Goal: Information Seeking & Learning: Learn about a topic

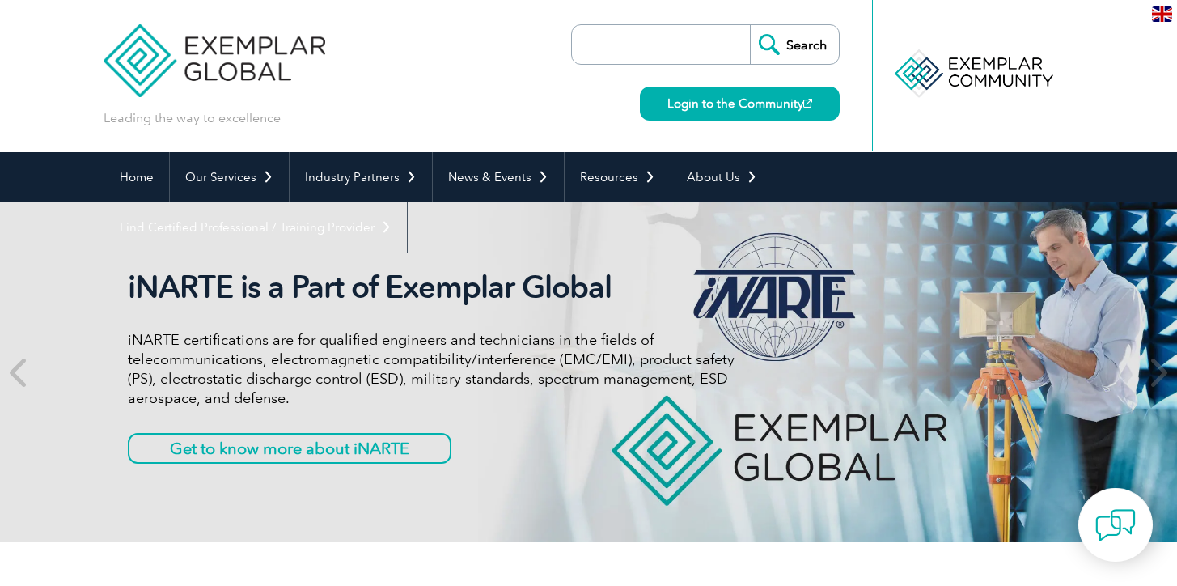
scroll to position [341, 0]
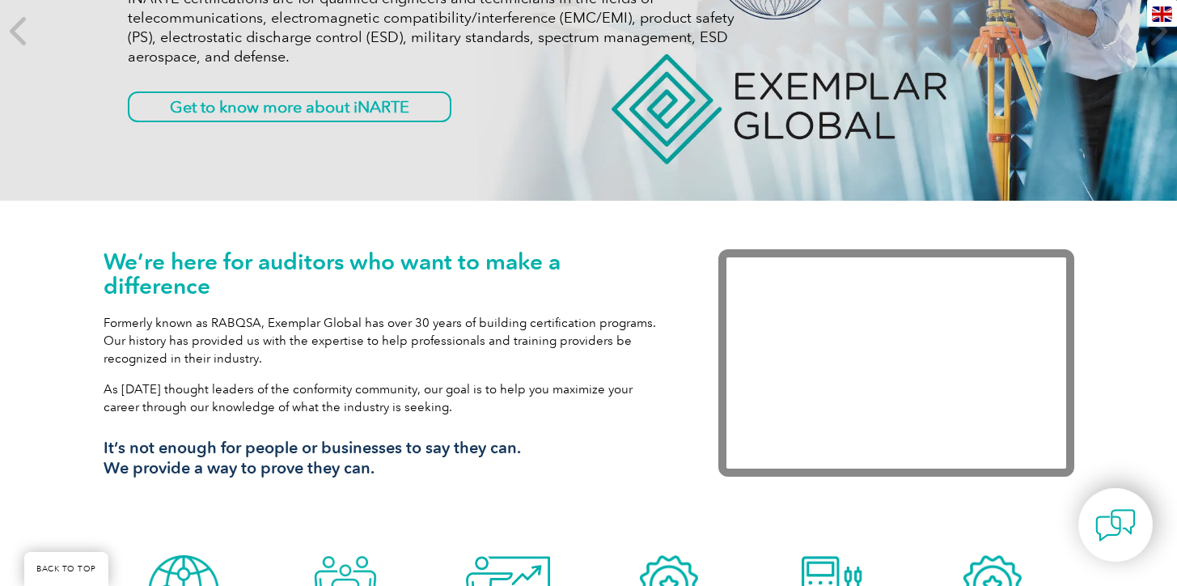
drag, startPoint x: 328, startPoint y: 301, endPoint x: 494, endPoint y: 478, distance: 243.2
click at [494, 478] on div "We’re here for auditors who want to make a difference Formerly known as RABQSA,…" at bounding box center [387, 369] width 566 height 241
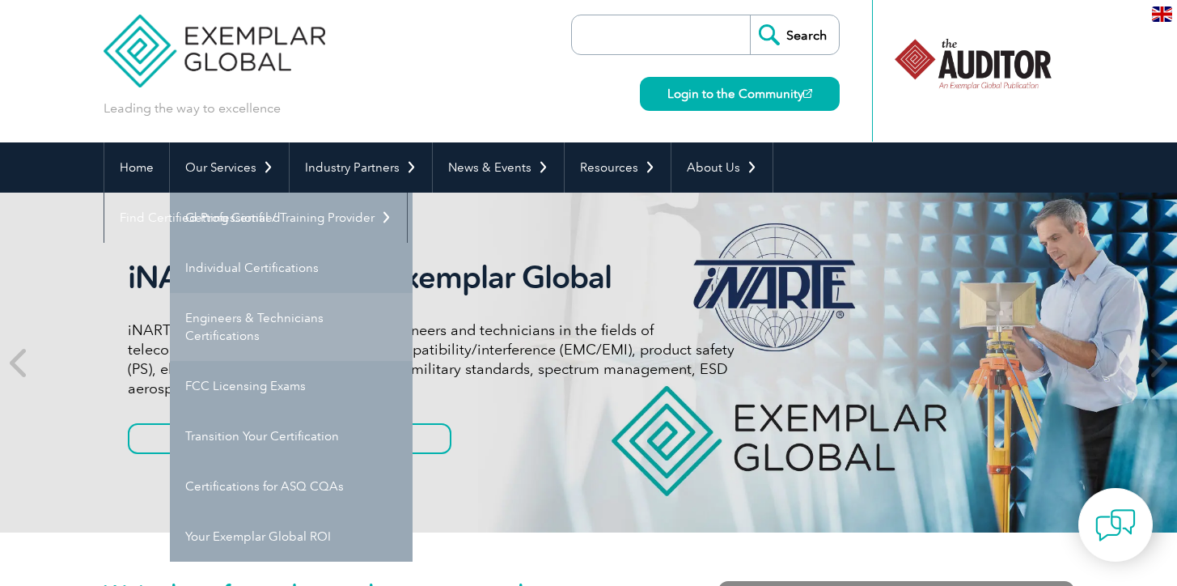
scroll to position [29, 0]
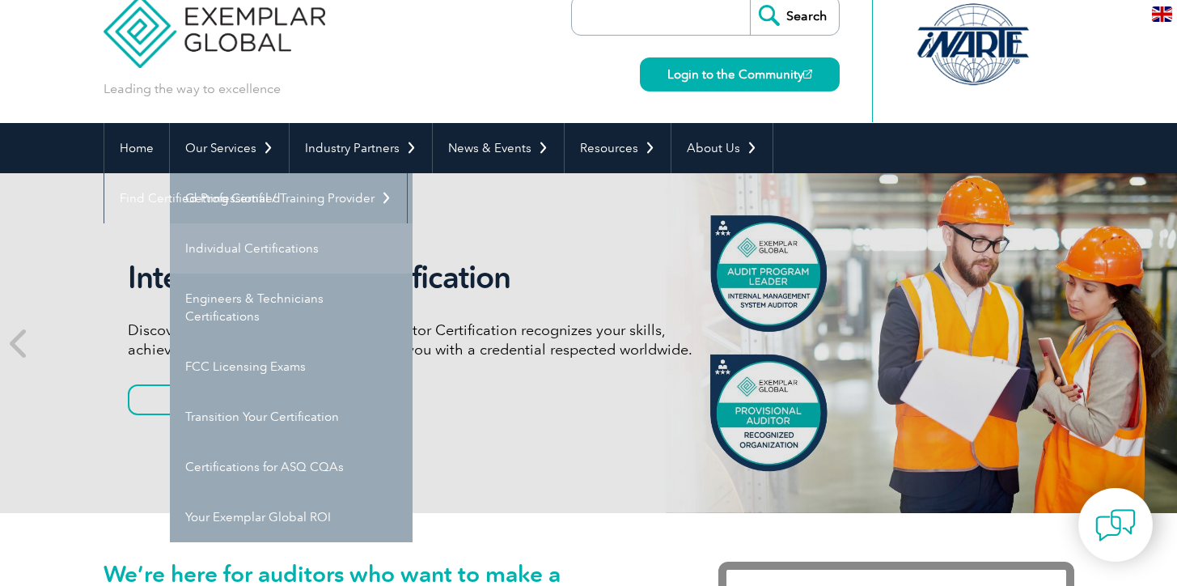
click at [289, 244] on link "Individual Certifications" at bounding box center [291, 248] width 243 height 50
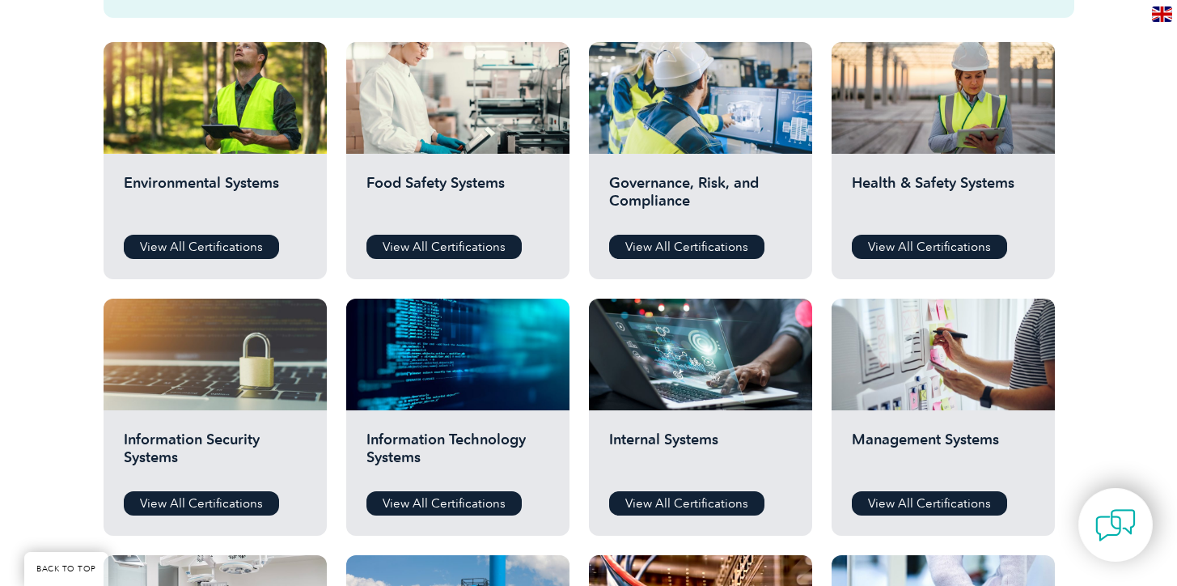
scroll to position [811, 0]
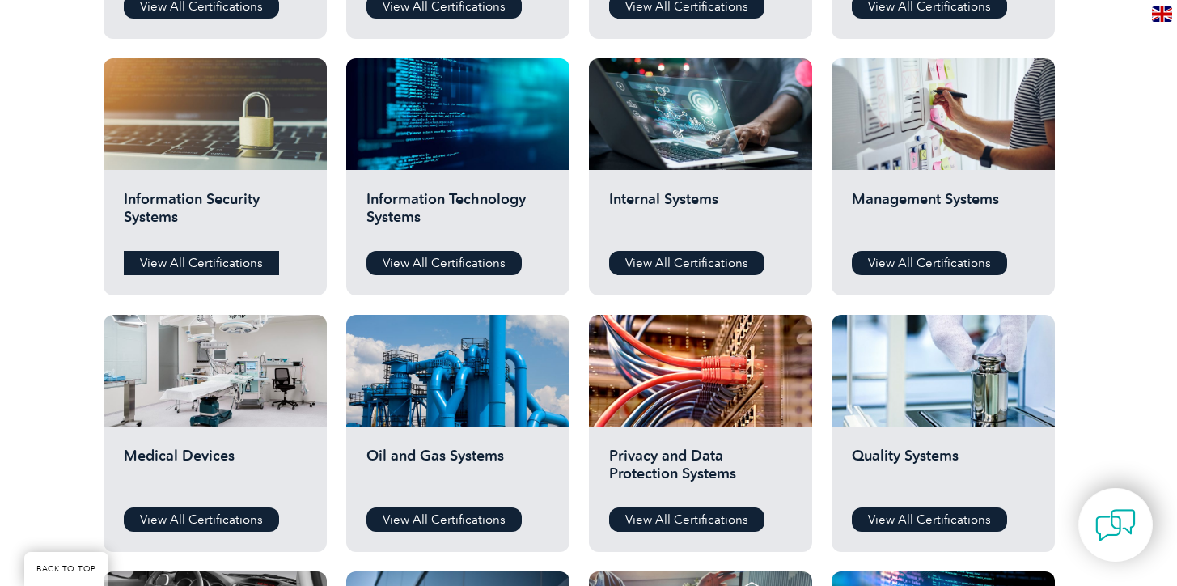
click at [231, 264] on link "View All Certifications" at bounding box center [201, 263] width 155 height 24
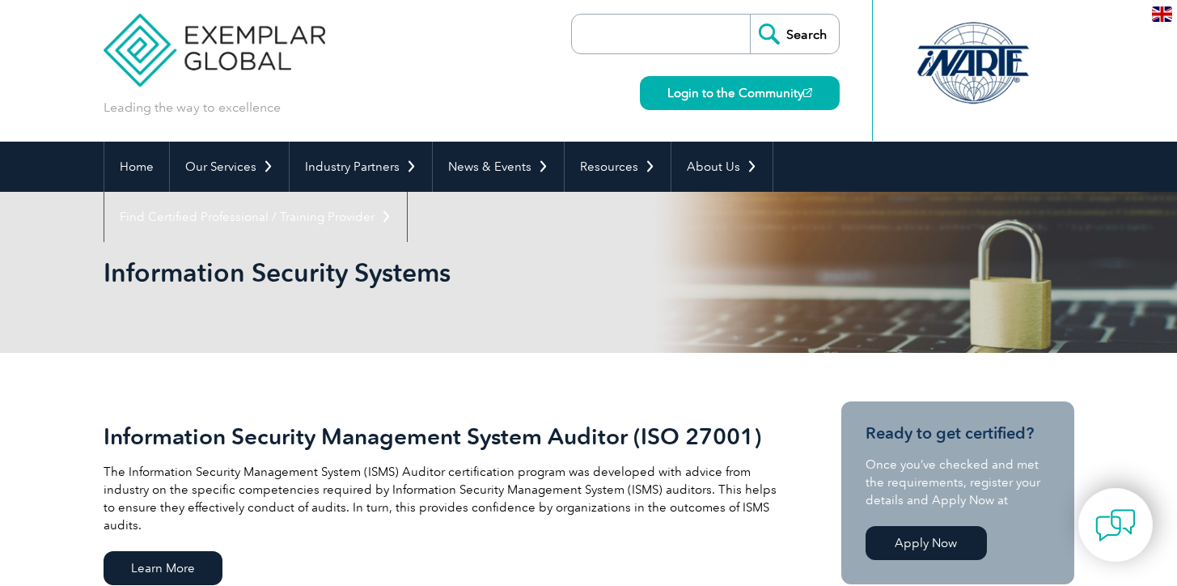
scroll to position [135, 0]
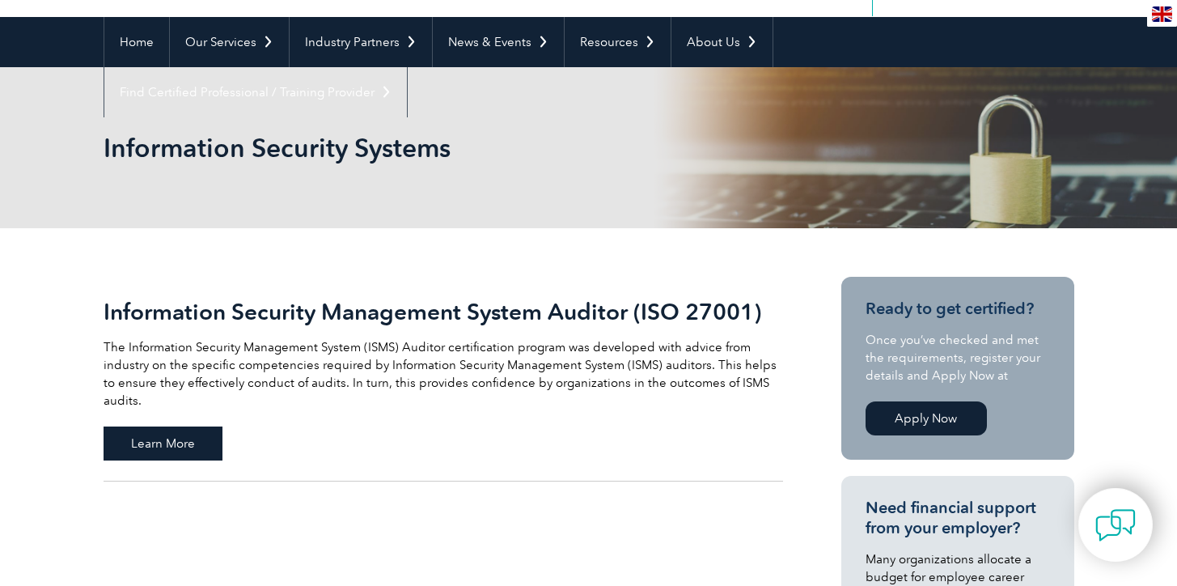
click at [193, 434] on span "Learn More" at bounding box center [163, 443] width 119 height 34
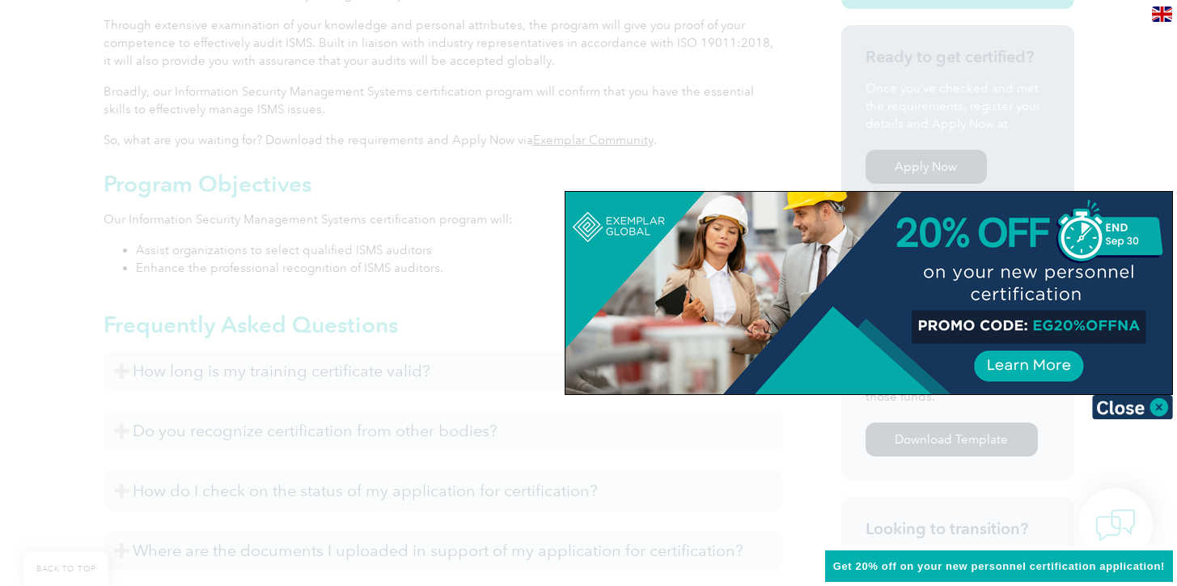
scroll to position [766, 0]
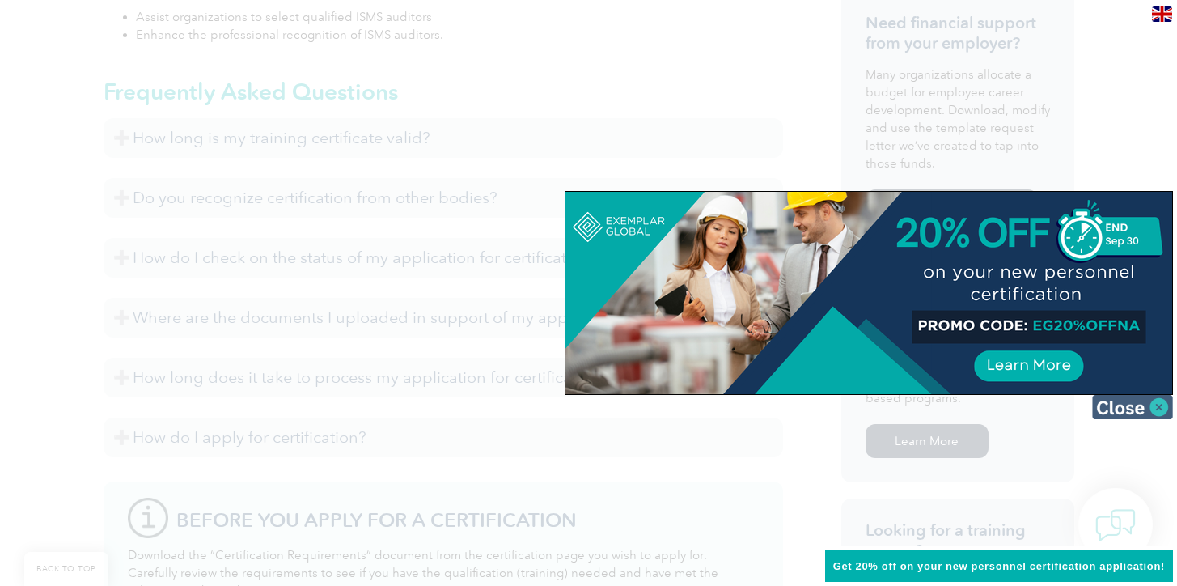
click at [1155, 406] on img at bounding box center [1132, 407] width 81 height 24
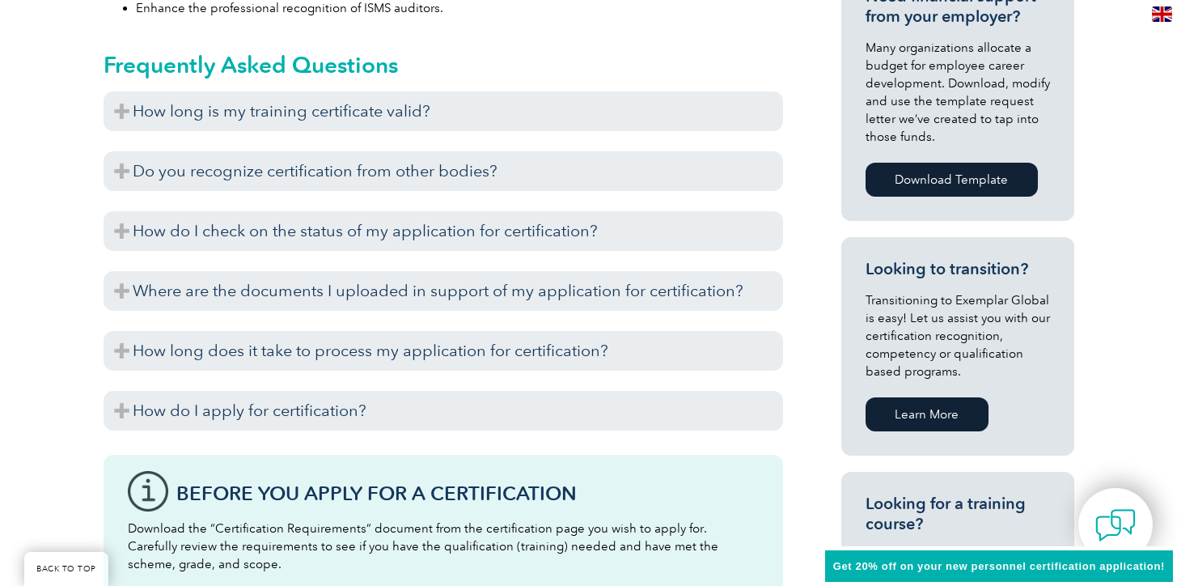
scroll to position [646, 0]
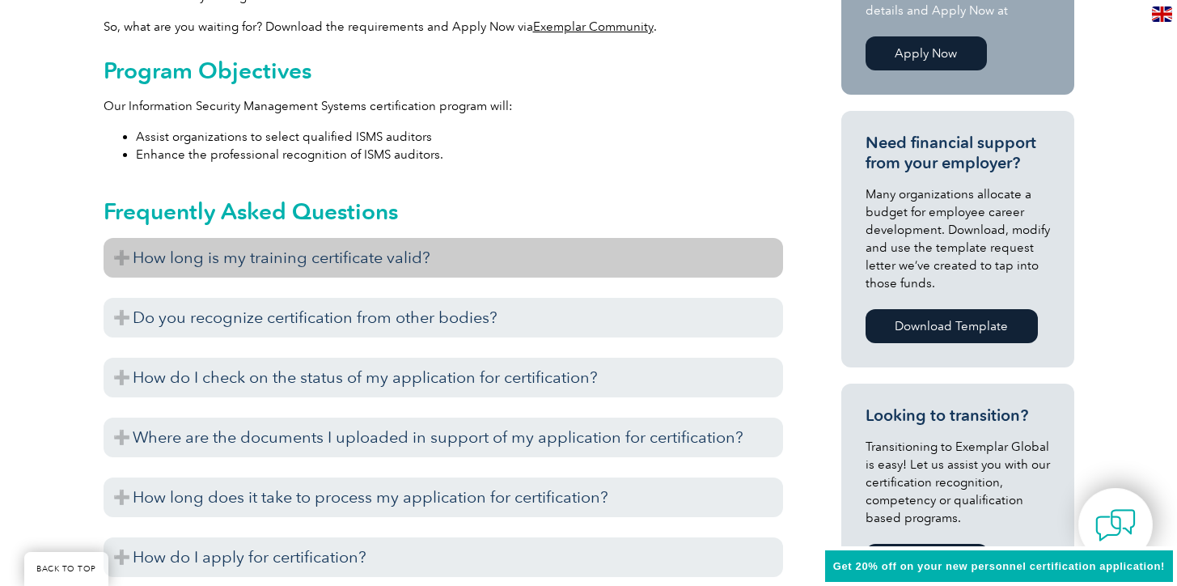
click at [114, 263] on h3 "How long is my training certificate valid?" at bounding box center [444, 258] width 680 height 40
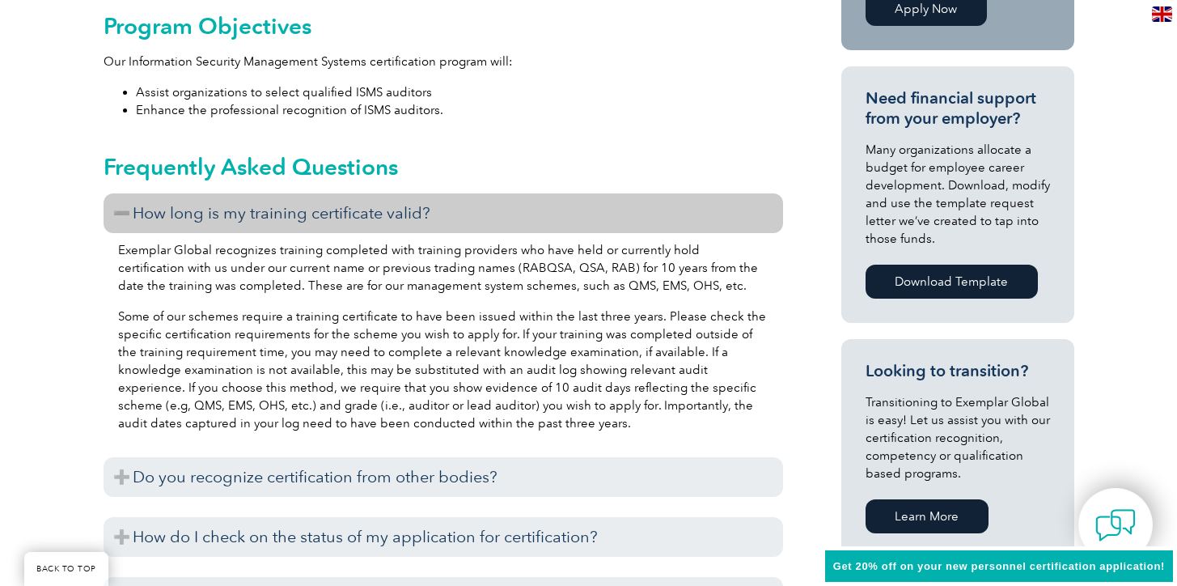
scroll to position [785, 0]
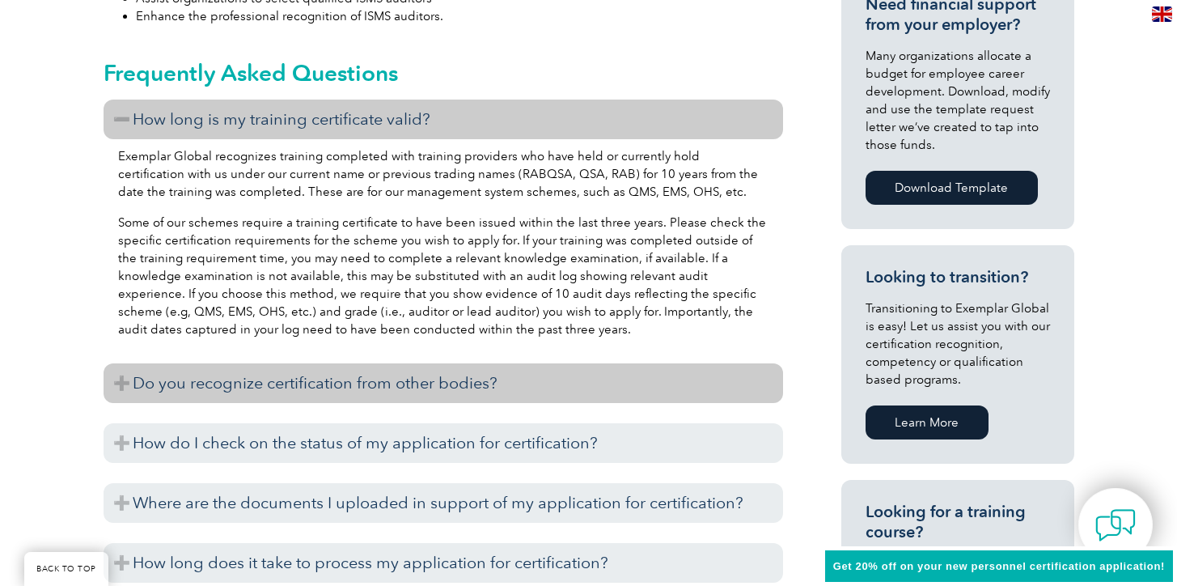
click at [135, 375] on h3 "Do you recognize certification from other bodies?" at bounding box center [444, 383] width 680 height 40
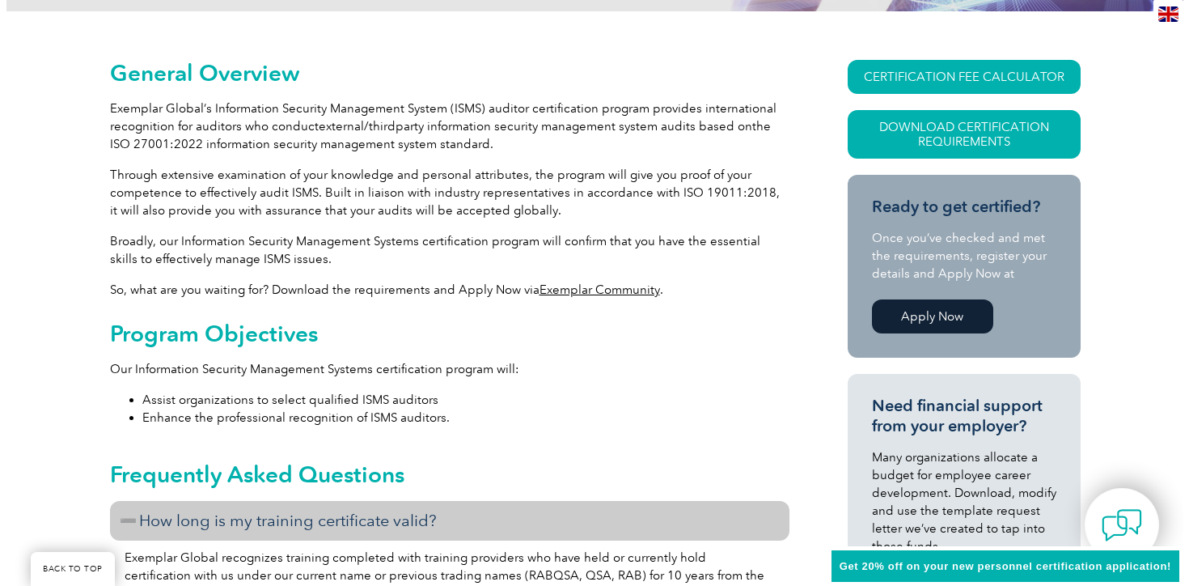
scroll to position [211, 0]
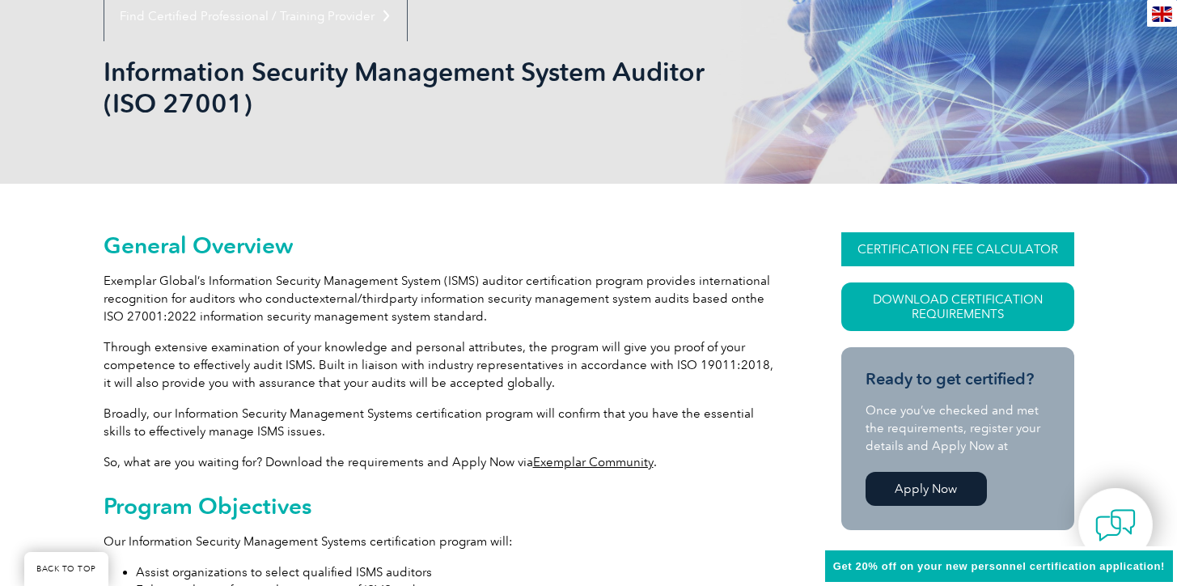
click at [898, 241] on link "CERTIFICATION FEE CALCULATOR" at bounding box center [957, 249] width 233 height 34
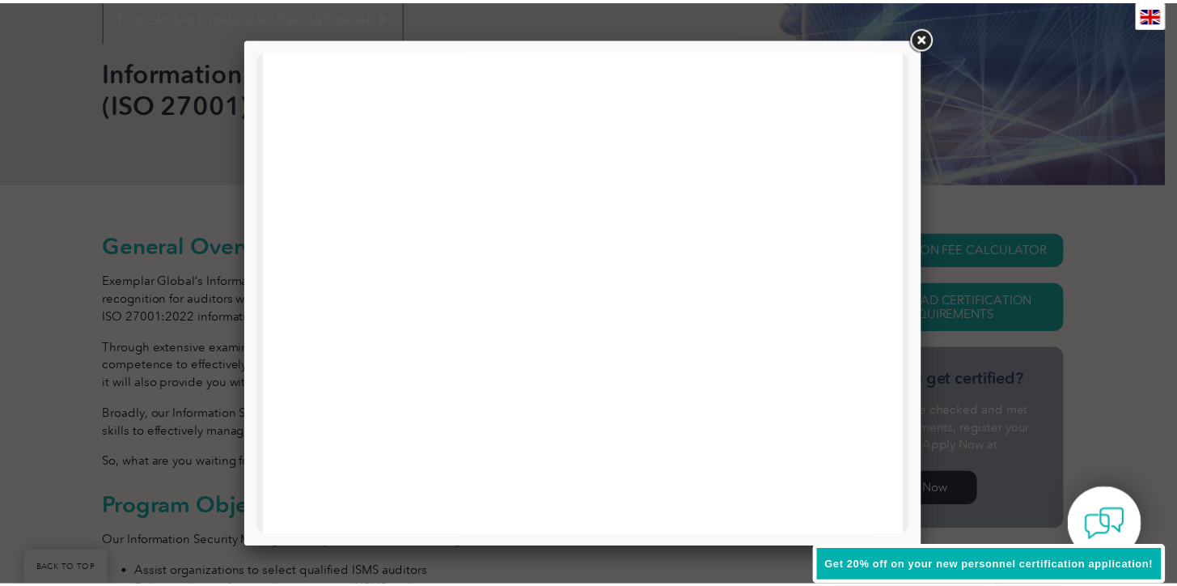
scroll to position [39, 0]
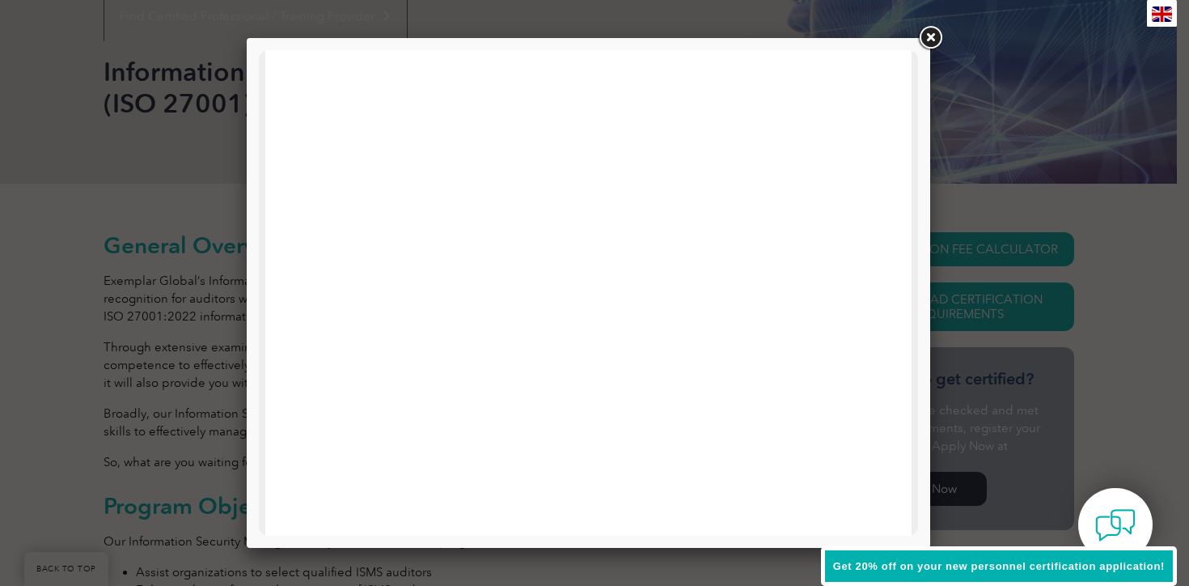
click at [925, 39] on link at bounding box center [930, 37] width 29 height 29
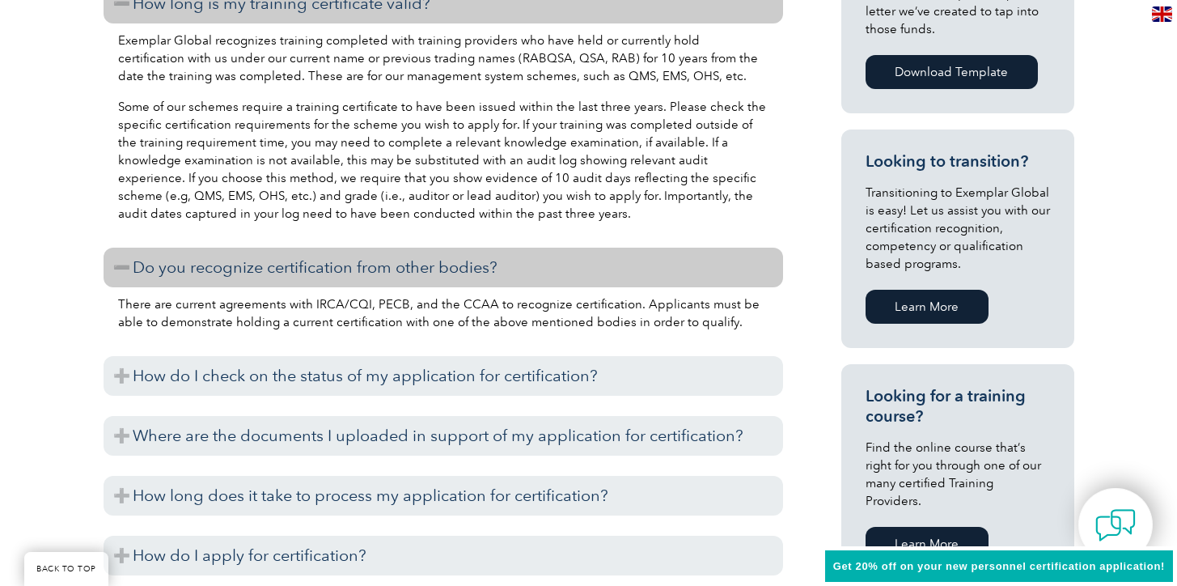
scroll to position [994, 0]
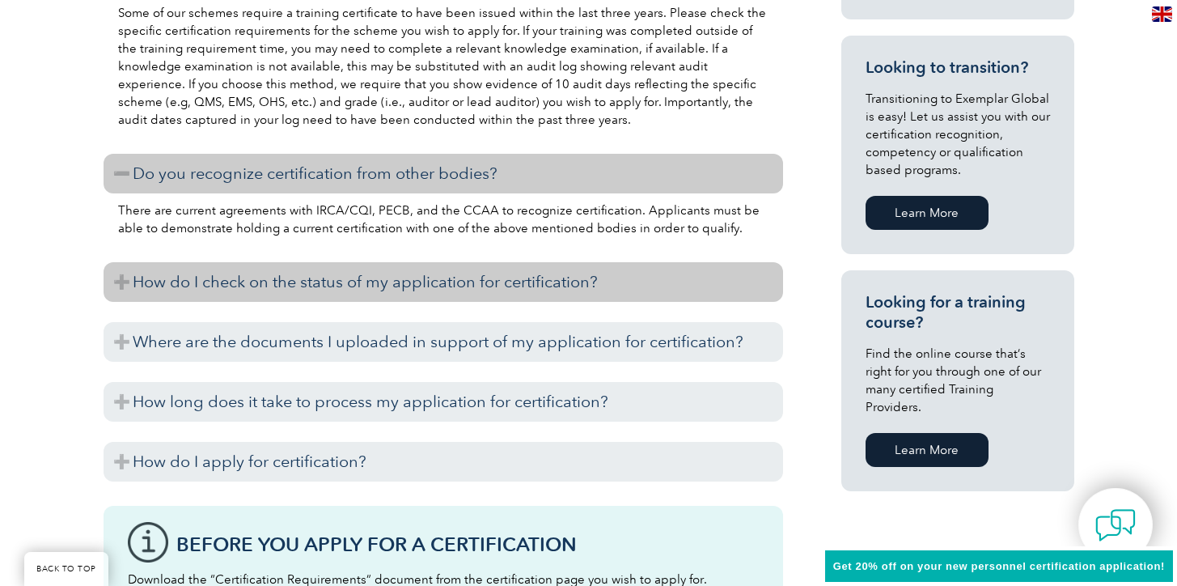
click at [125, 279] on h3 "How do I check on the status of my application for certification?" at bounding box center [444, 282] width 680 height 40
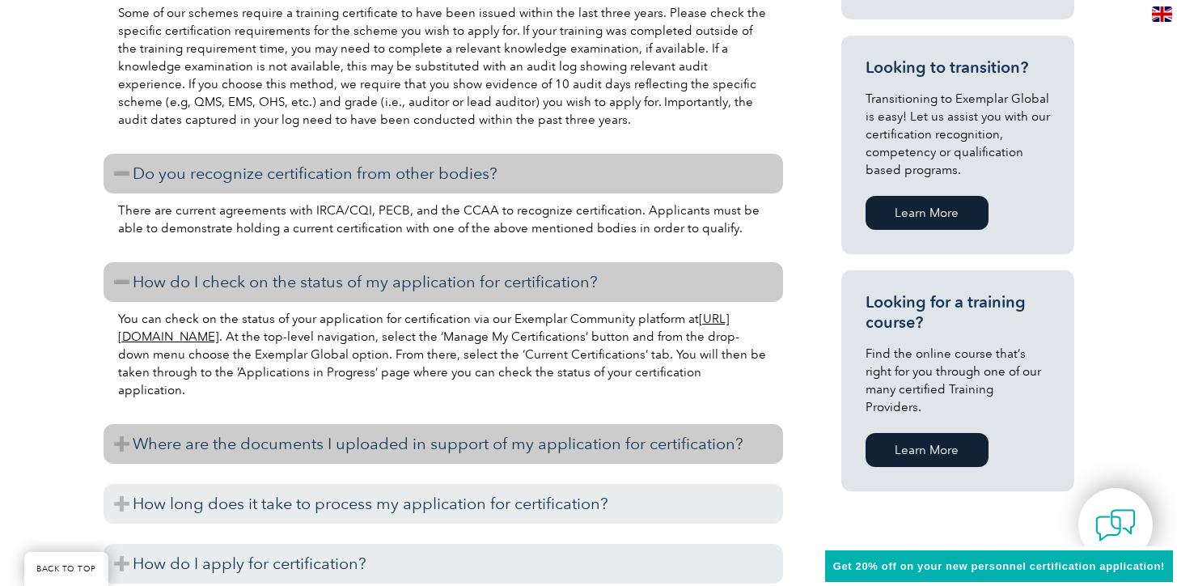
click at [126, 439] on h3 "Where are the documents I uploaded in support of my application for certificati…" at bounding box center [444, 444] width 680 height 40
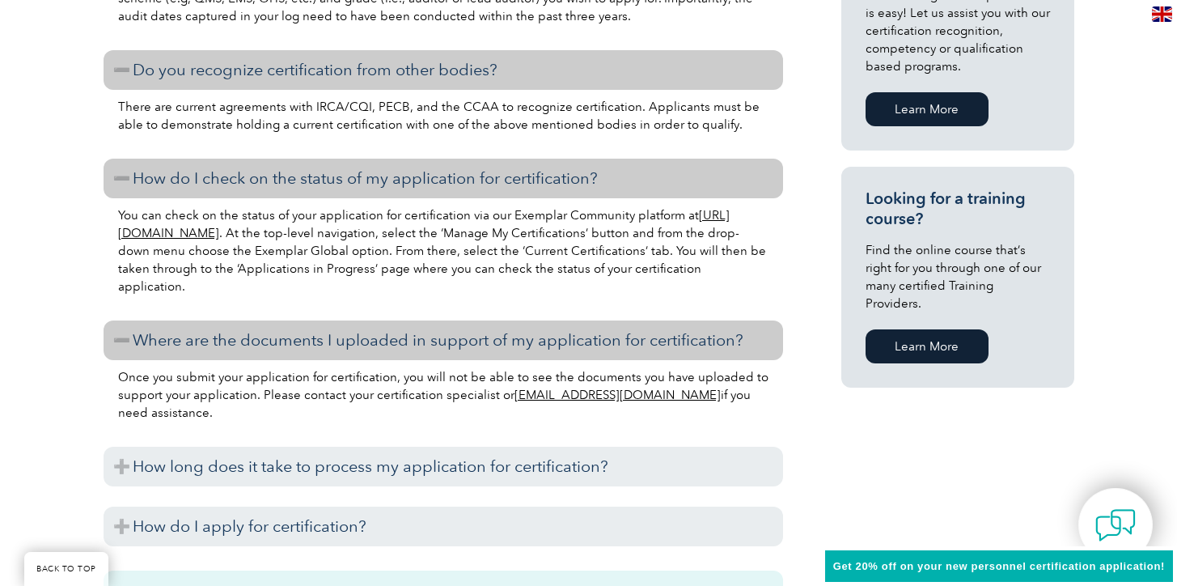
scroll to position [1138, 0]
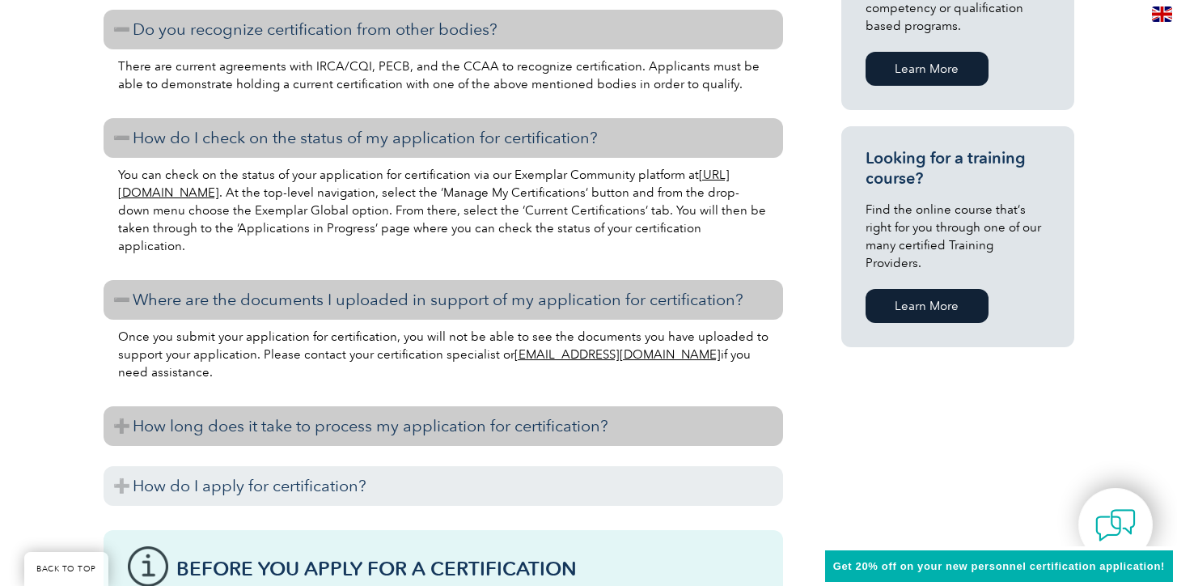
drag, startPoint x: 124, startPoint y: 424, endPoint x: 109, endPoint y: 428, distance: 15.1
click at [124, 425] on h3 "How long does it take to process my application for certification?" at bounding box center [444, 426] width 680 height 40
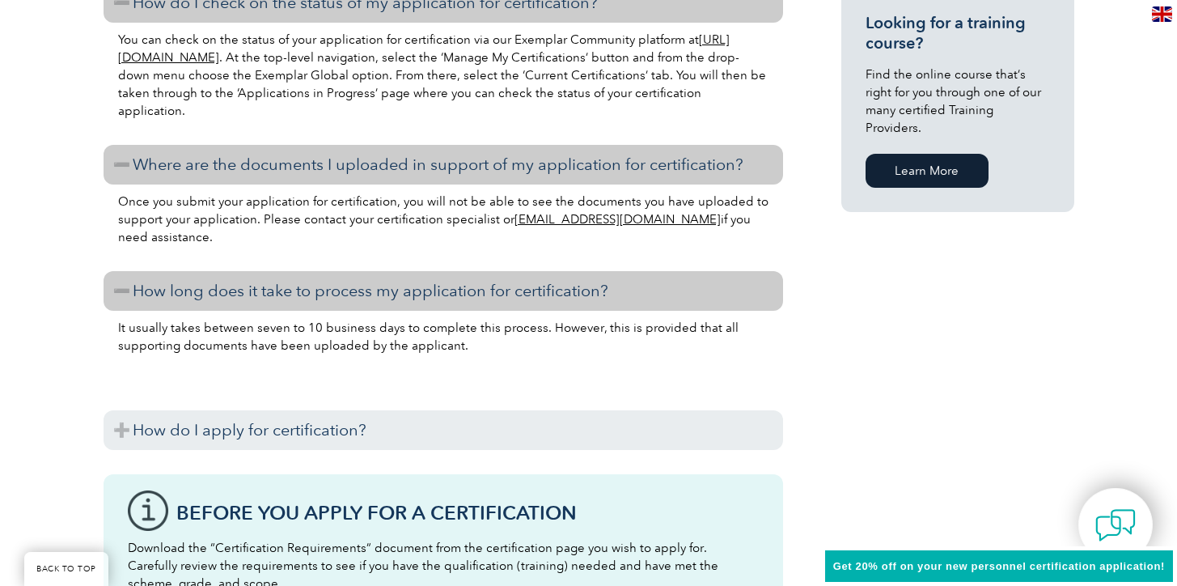
scroll to position [1274, 0]
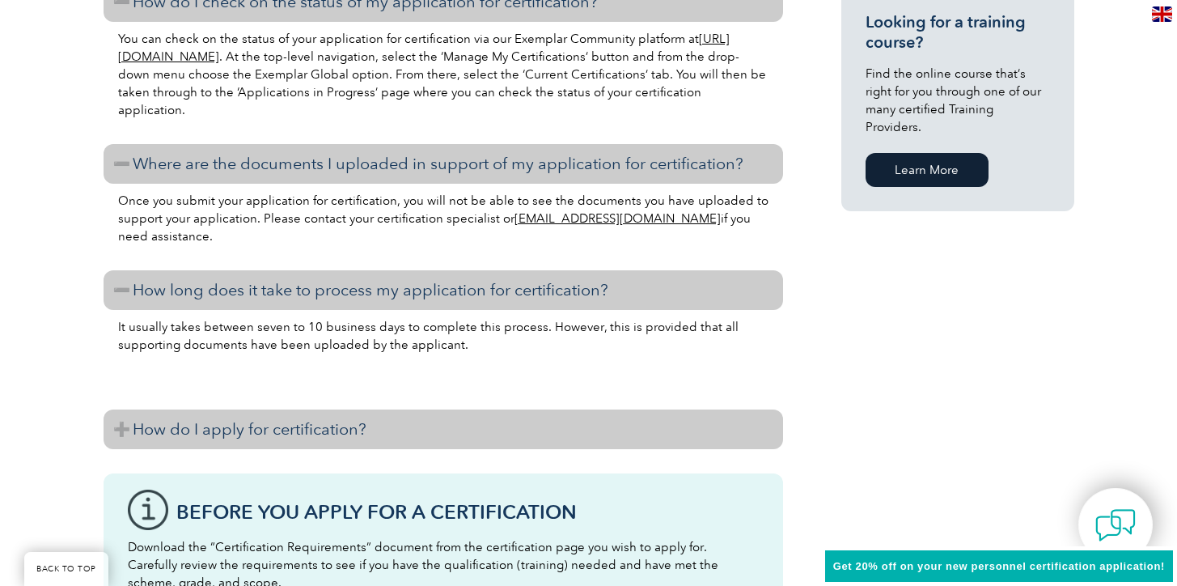
click at [121, 421] on h3 "How do I apply for certification?" at bounding box center [444, 429] width 680 height 40
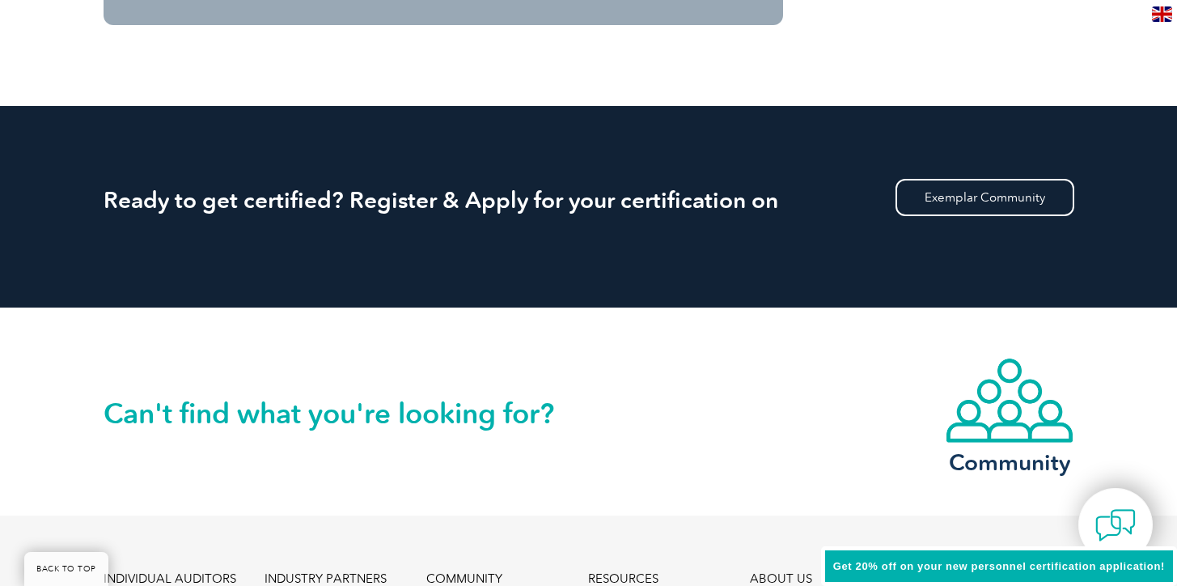
scroll to position [2294, 0]
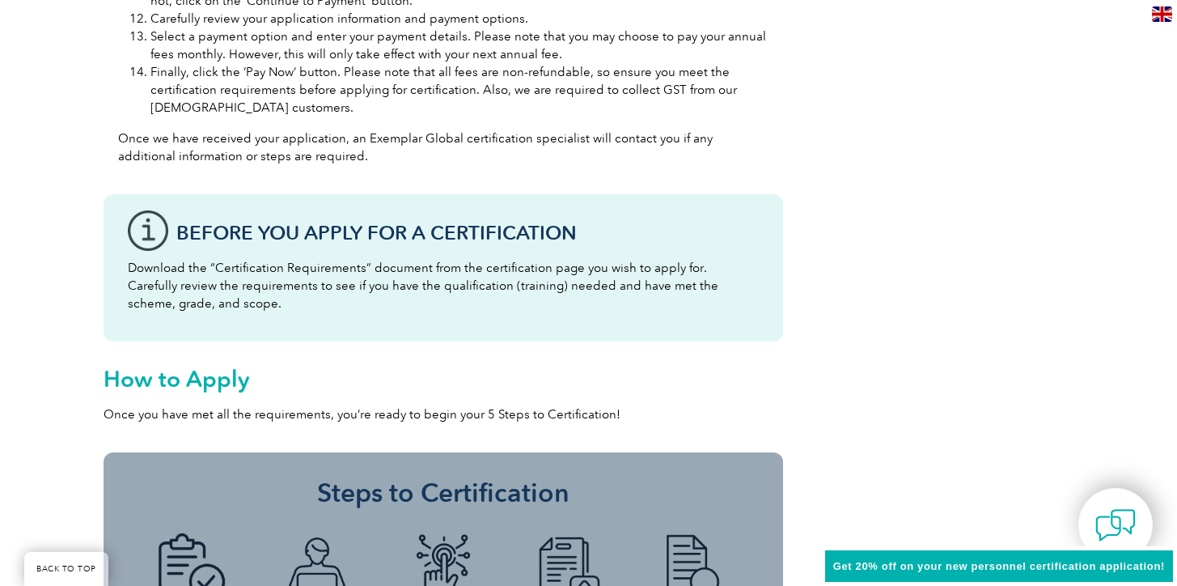
click at [153, 236] on div "Before You Apply For a Certification Download the “Certification Requirements” …" at bounding box center [444, 267] width 680 height 147
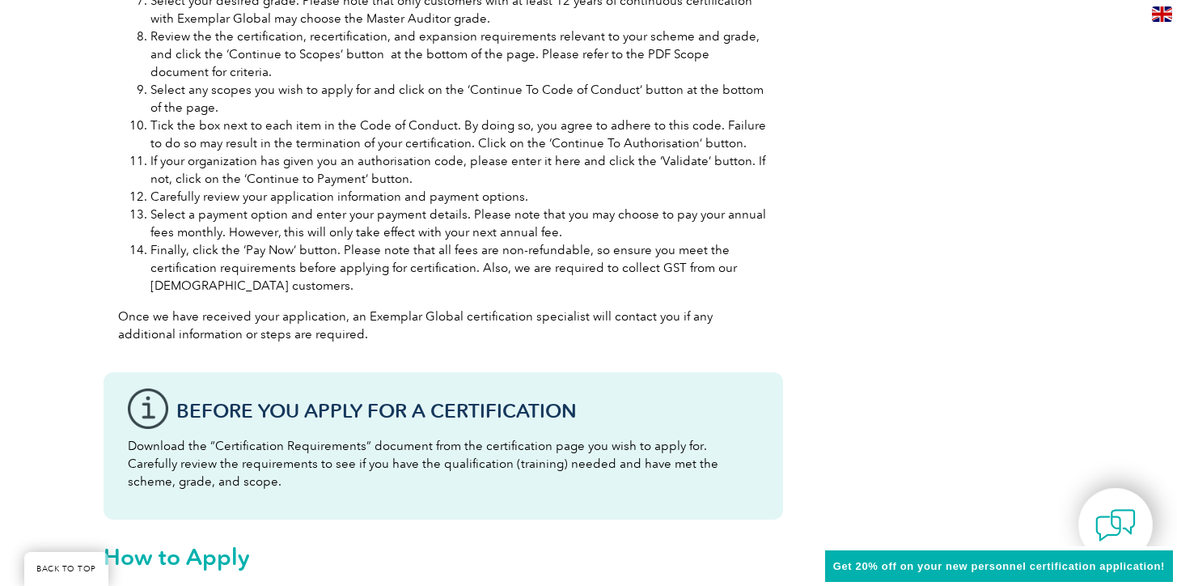
scroll to position [2142, 0]
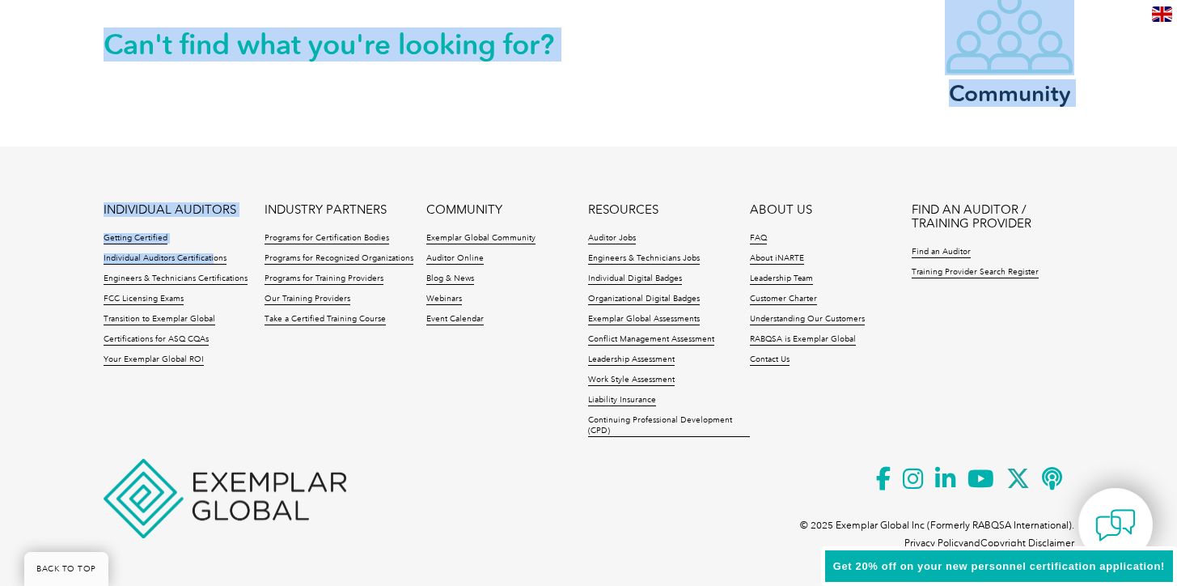
drag, startPoint x: 616, startPoint y: 559, endPoint x: 210, endPoint y: 252, distance: 508.2
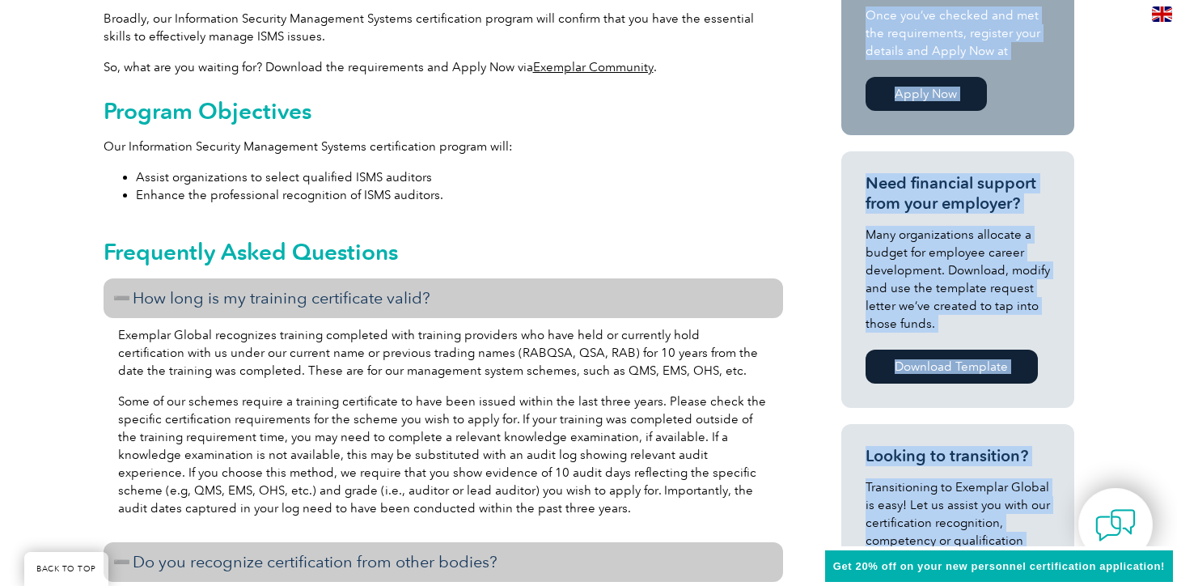
scroll to position [587, 0]
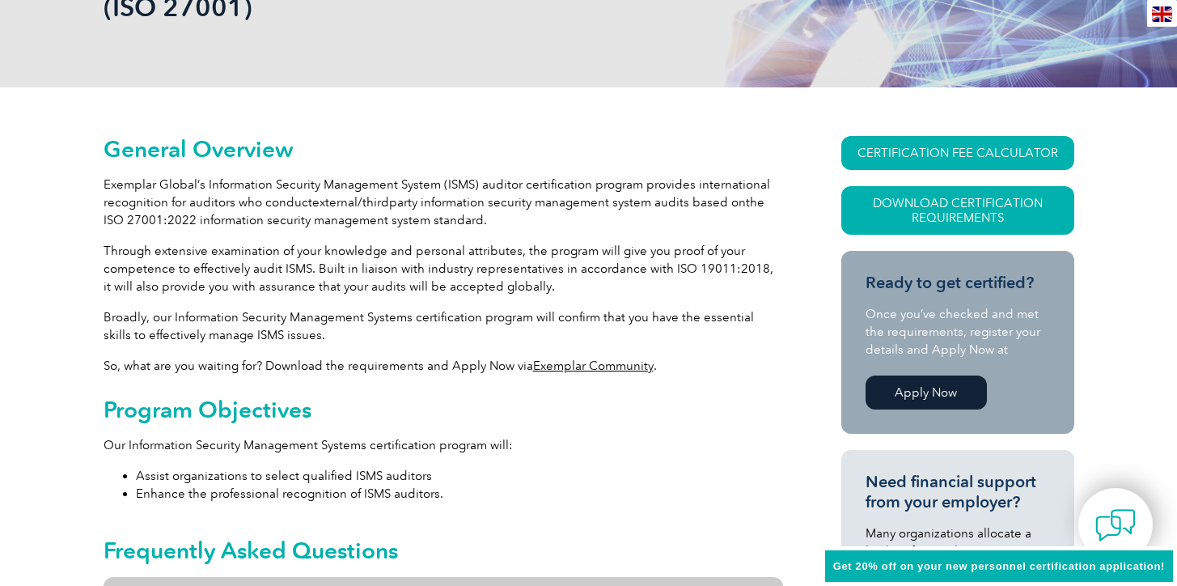
scroll to position [316, 0]
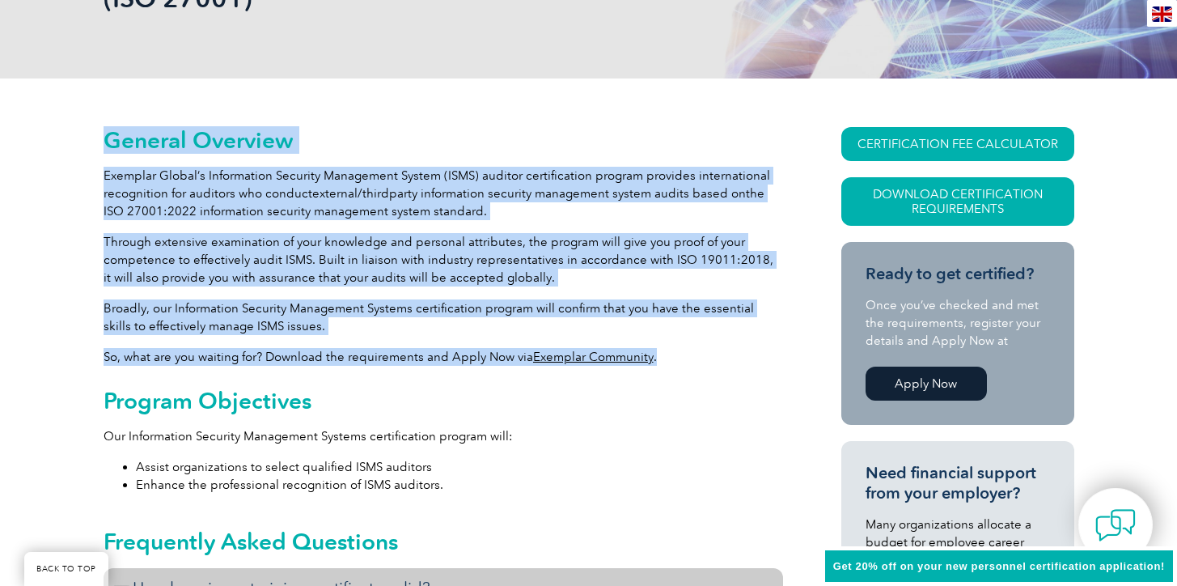
drag, startPoint x: 109, startPoint y: 144, endPoint x: 690, endPoint y: 351, distance: 616.7
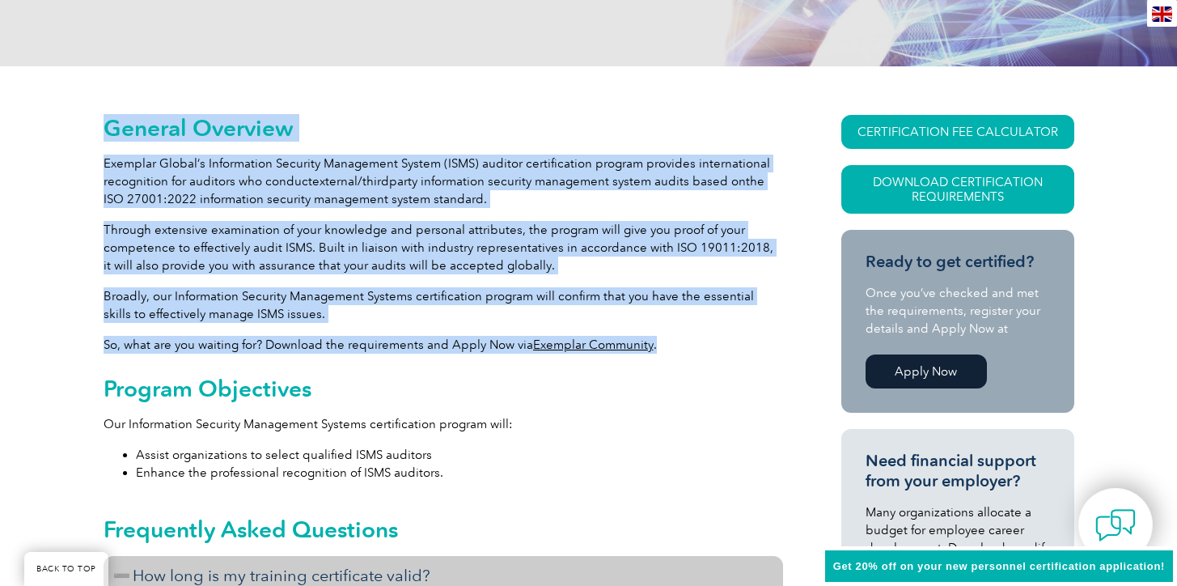
scroll to position [329, 0]
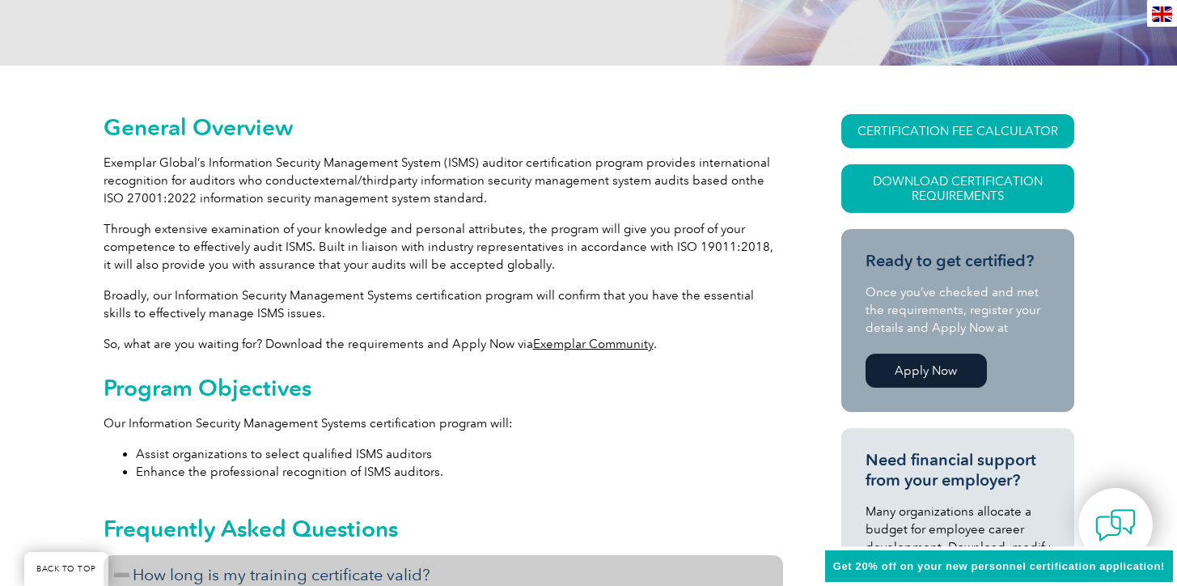
click at [708, 438] on div "Program Objectives Our Information Security Management Systems certification pr…" at bounding box center [444, 428] width 680 height 106
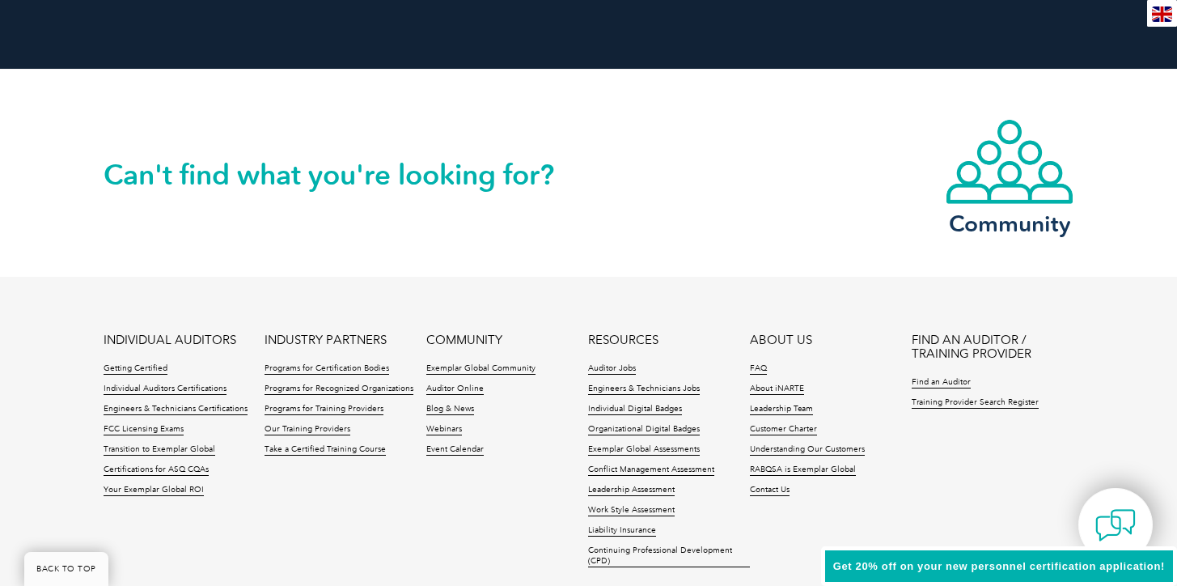
scroll to position [3391, 0]
